Goal: Find specific page/section: Find specific page/section

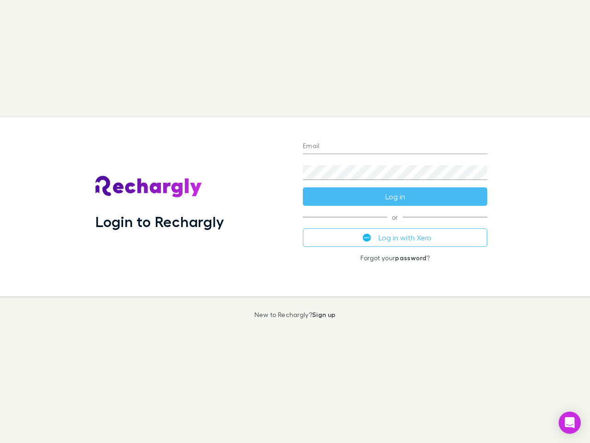
click at [295, 221] on div "Login to Rechargly" at bounding box center [192, 206] width 208 height 179
click at [395, 147] on input "Email" at bounding box center [395, 146] width 184 height 15
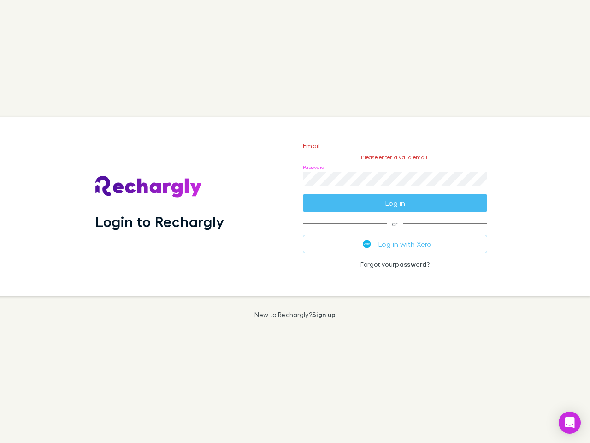
click at [395, 196] on form "Email Please enter a valid email. Password Log in" at bounding box center [395, 172] width 184 height 80
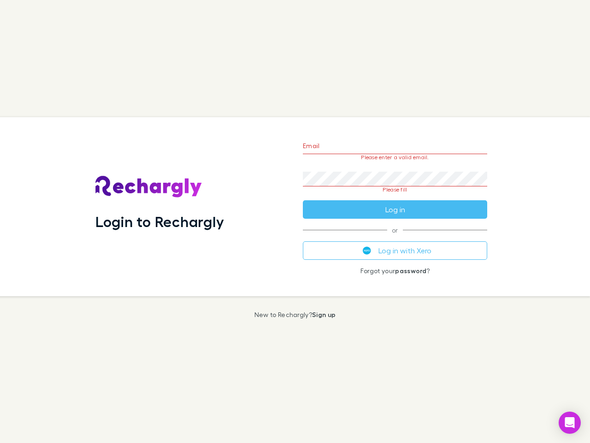
click at [395, 237] on div "Email Please enter a valid email. Password Please fill Log in or Log in with Xe…" at bounding box center [395, 206] width 199 height 179
click at [570, 422] on icon "Open Intercom Messenger" at bounding box center [570, 422] width 10 height 11
